Goal: Information Seeking & Learning: Learn about a topic

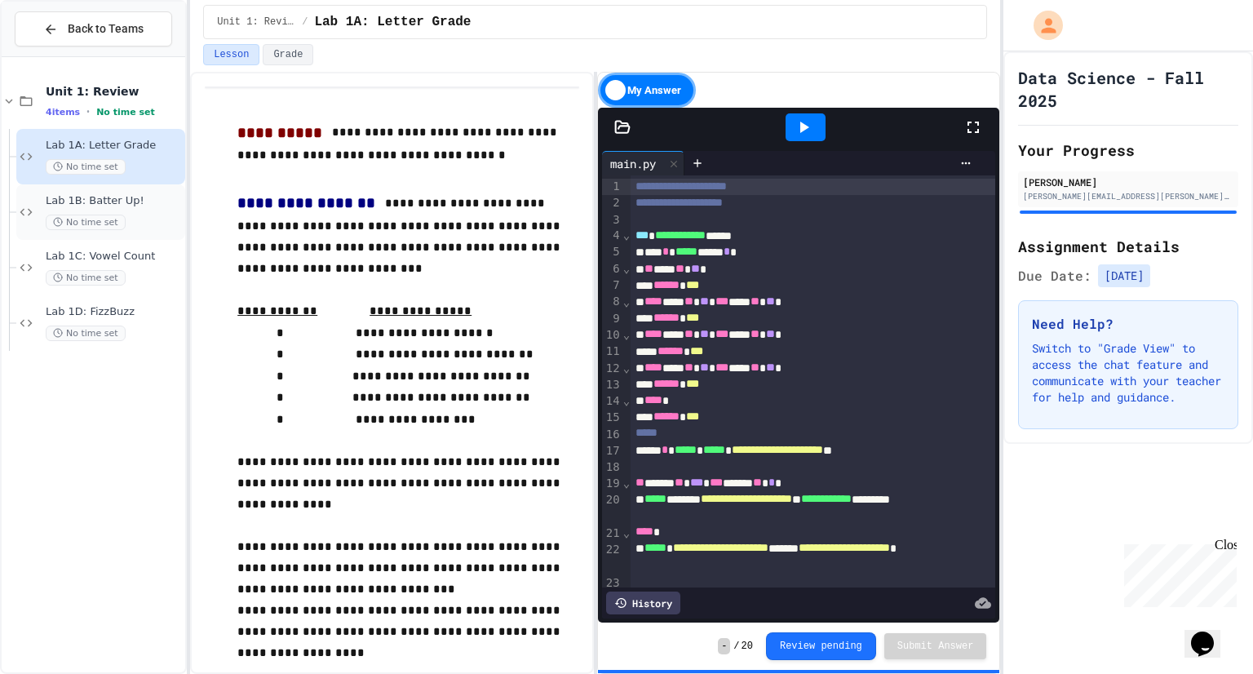
click at [132, 207] on div "Lab 1B: Batter Up! No time set" at bounding box center [114, 212] width 136 height 36
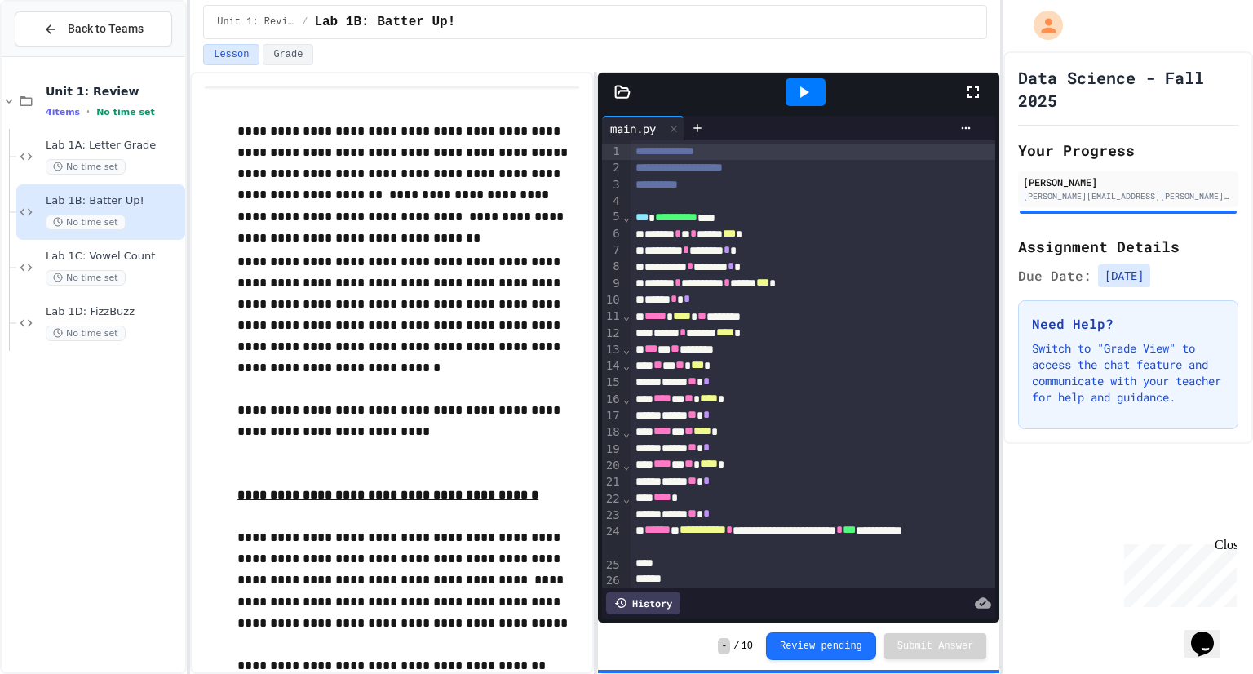
click at [821, 91] on div at bounding box center [805, 92] width 40 height 28
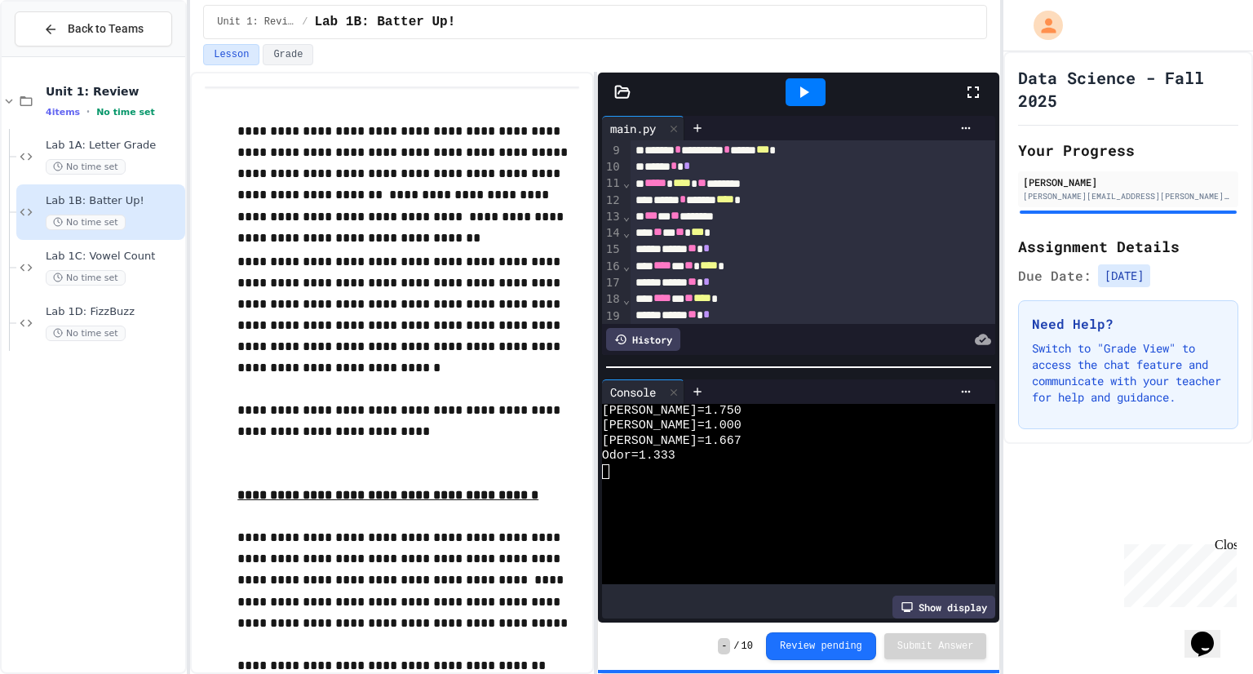
scroll to position [130, 0]
click at [58, 332] on polyline at bounding box center [59, 331] width 2 height 3
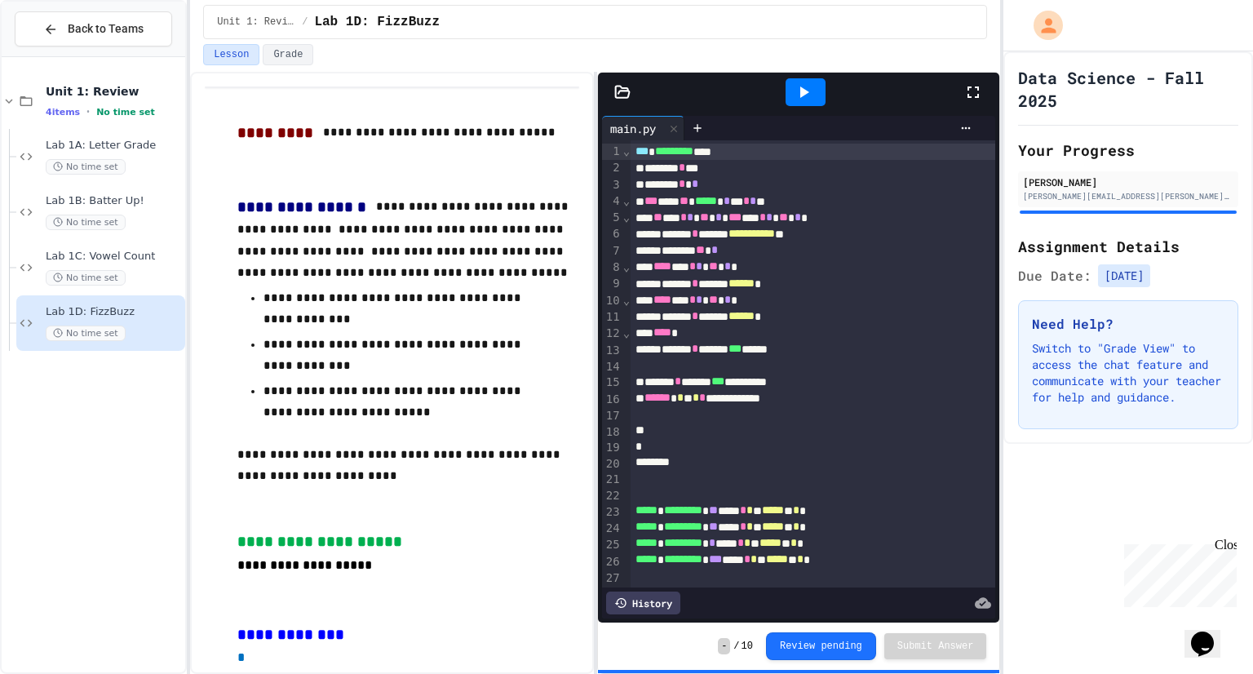
click at [1251, 192] on div "Data Science - Fall 2025 Your Progress Burke DeArmond [EMAIL_ADDRESS][PERSON_NA…" at bounding box center [1128, 247] width 250 height 392
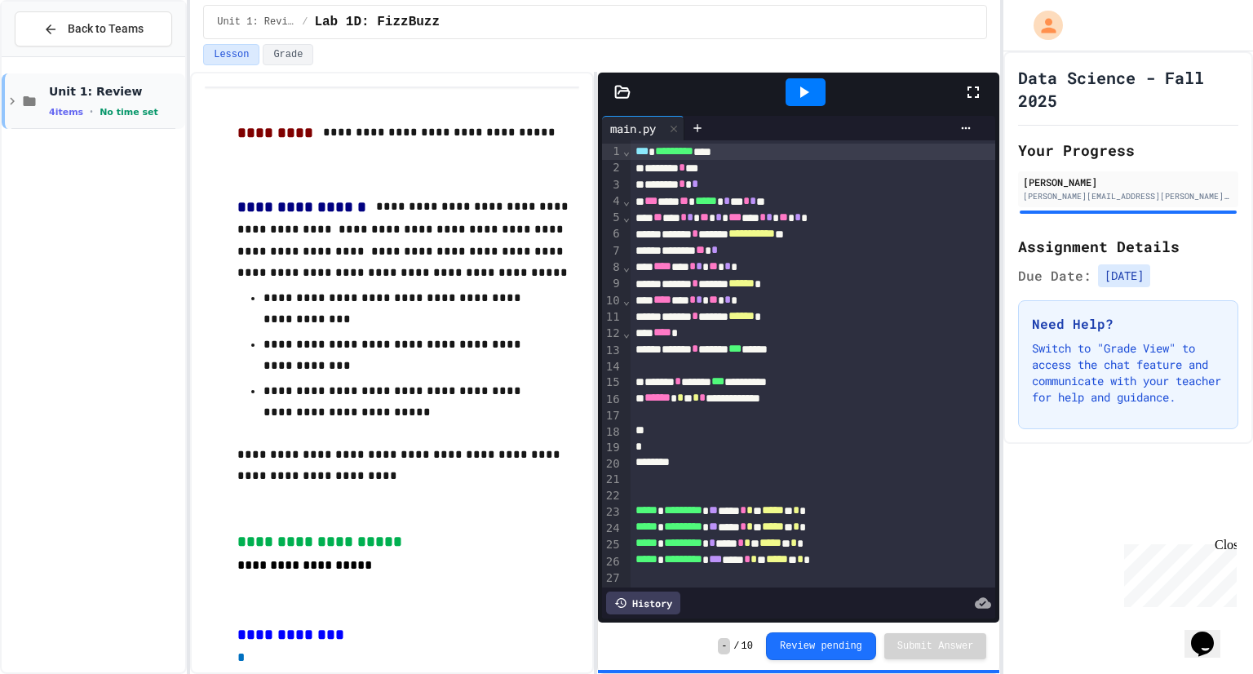
click at [16, 106] on icon at bounding box center [12, 101] width 15 height 15
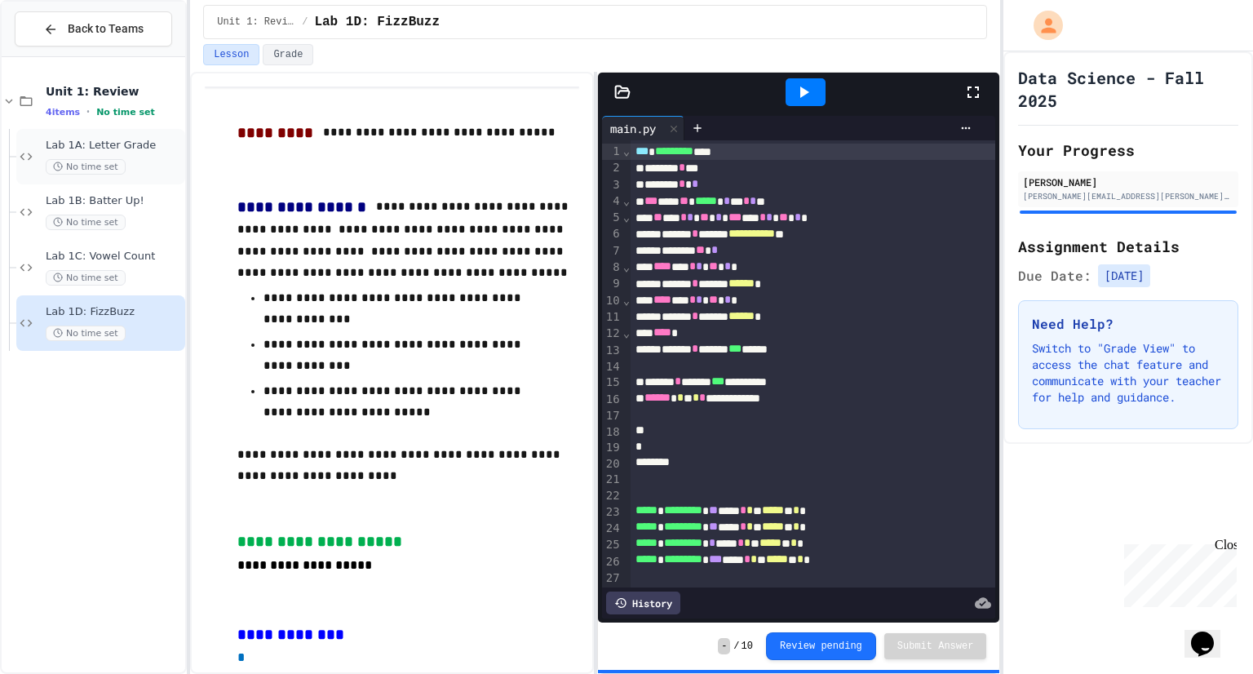
click at [48, 144] on span "Lab 1A: Letter Grade" at bounding box center [114, 146] width 136 height 14
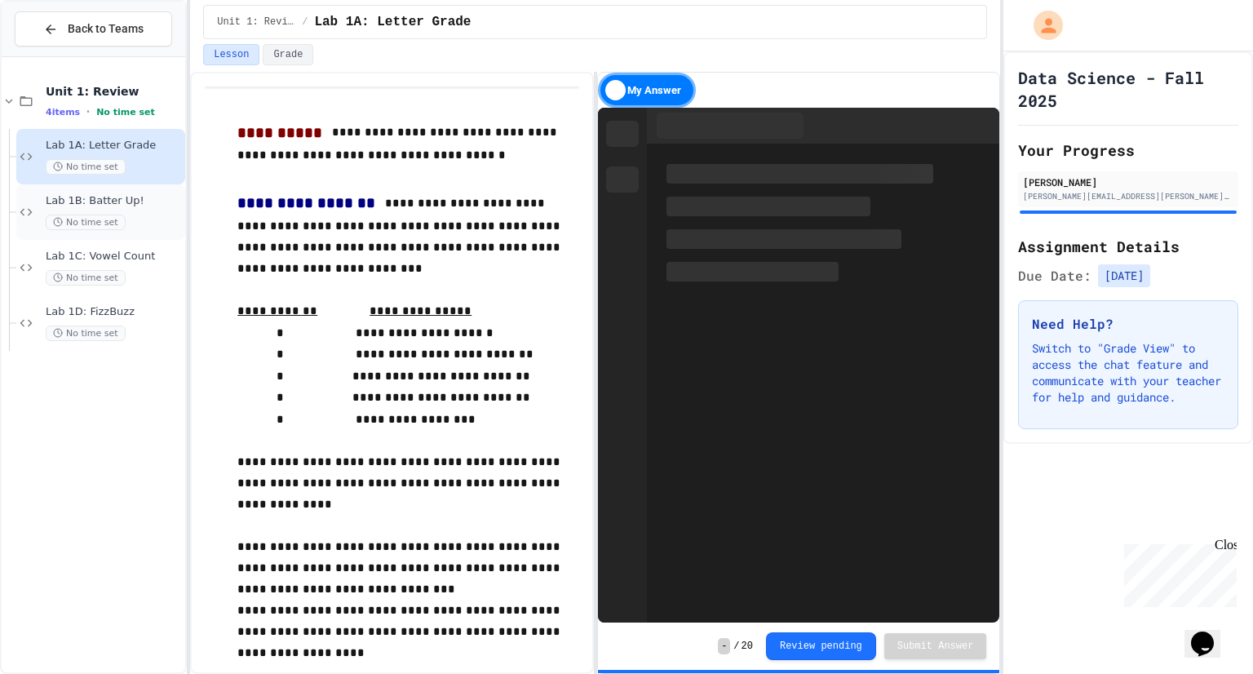
click at [133, 201] on span "Lab 1B: Batter Up!" at bounding box center [114, 201] width 136 height 14
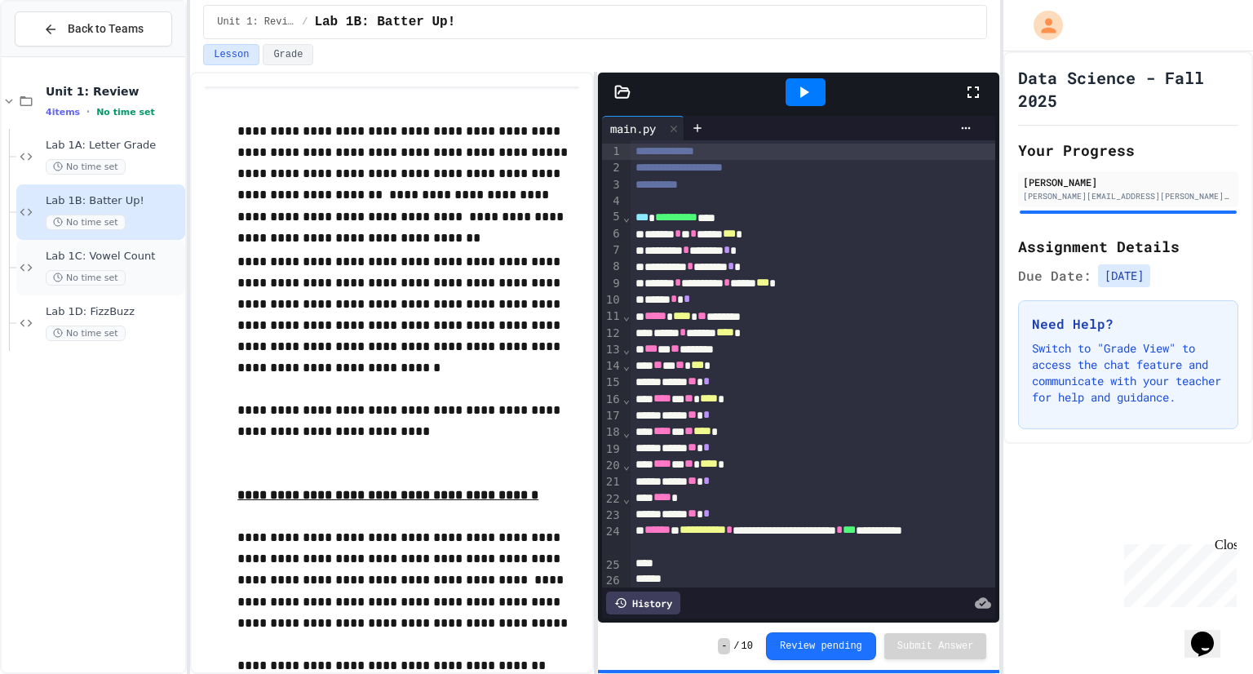
click at [156, 250] on span "Lab 1C: Vowel Count" at bounding box center [114, 257] width 136 height 14
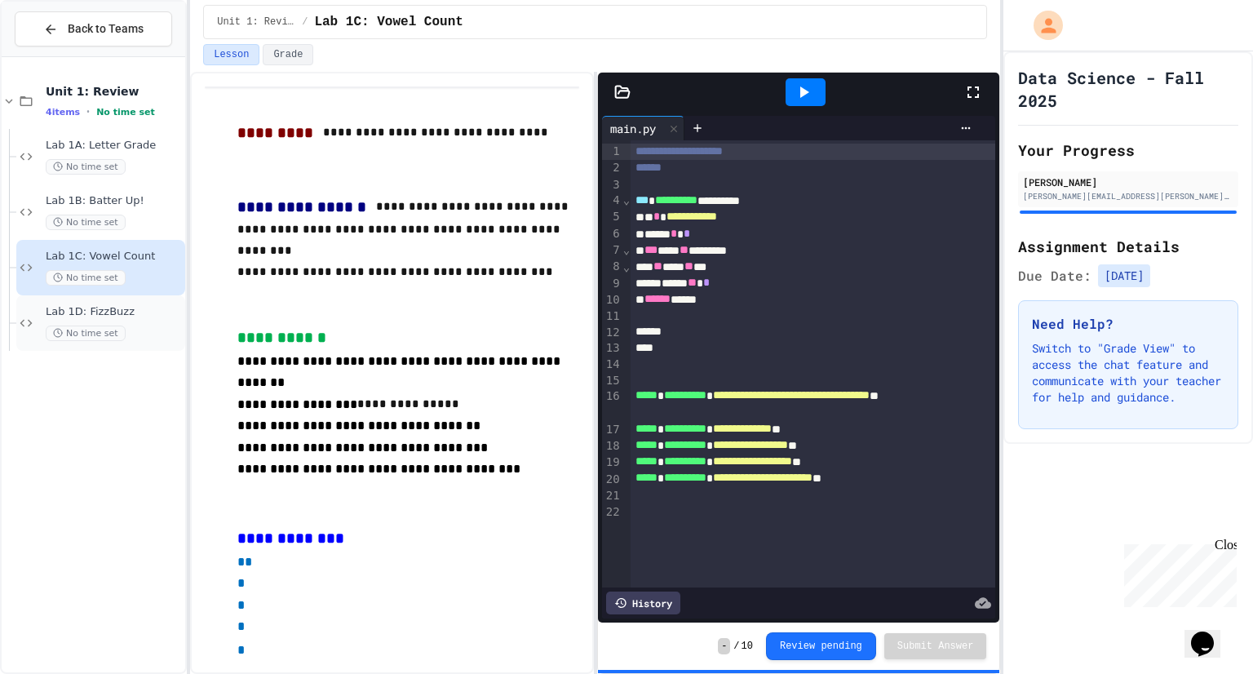
click at [157, 296] on div "Lab 1D: FizzBuzz No time set" at bounding box center [100, 322] width 169 height 55
